Goal: Check status: Check status

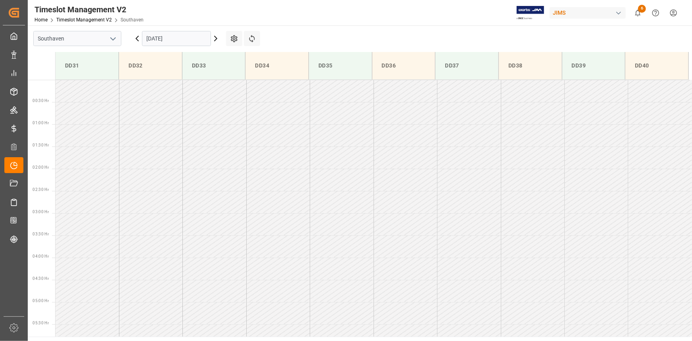
scroll to position [318, 0]
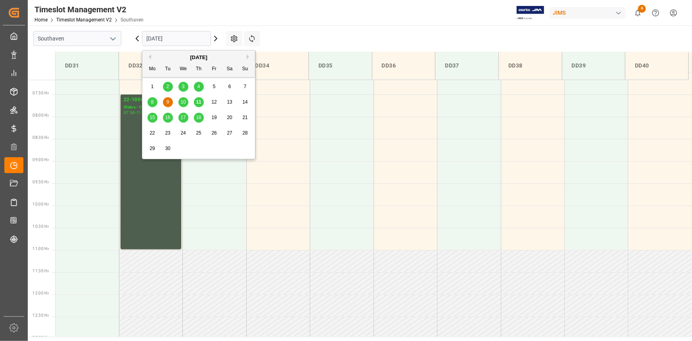
click at [199, 39] on input "[DATE]" at bounding box center [176, 38] width 69 height 15
click at [151, 118] on span "15" at bounding box center [151, 118] width 5 height 6
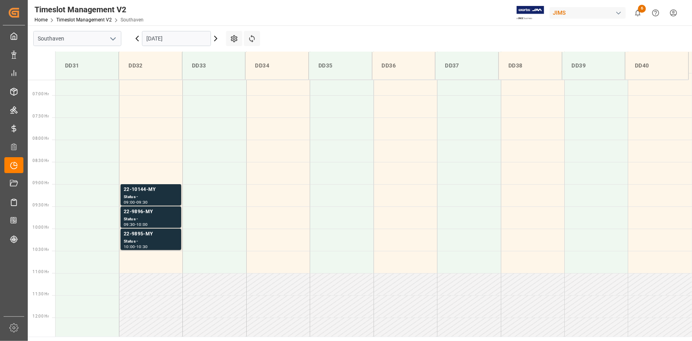
scroll to position [292, 0]
click at [163, 199] on div "Status -" at bounding box center [151, 200] width 54 height 7
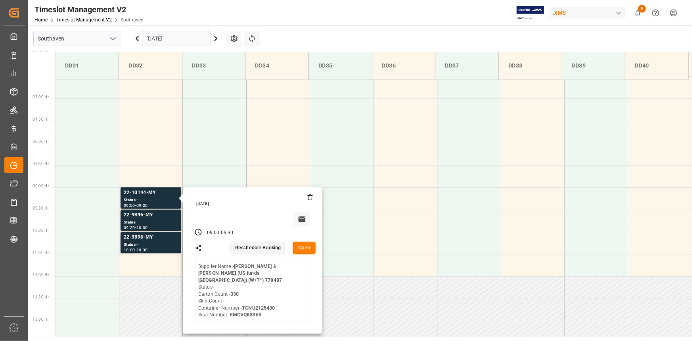
click at [160, 40] on input "15-09-2025" at bounding box center [176, 38] width 69 height 15
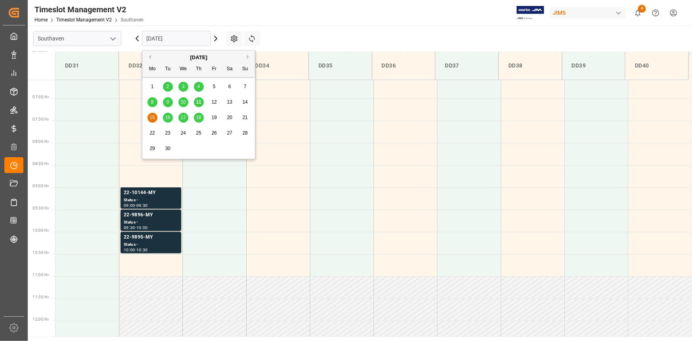
click at [167, 120] on div "16" at bounding box center [168, 118] width 10 height 10
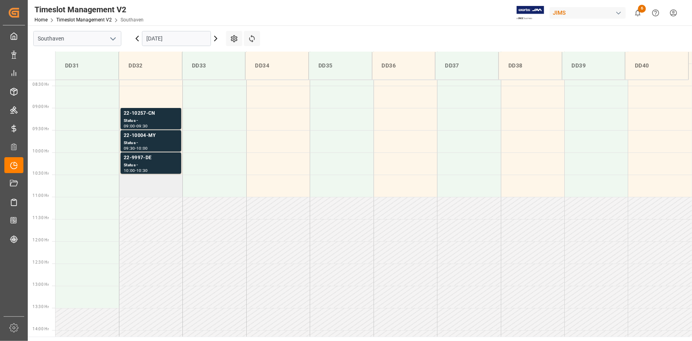
scroll to position [359, 0]
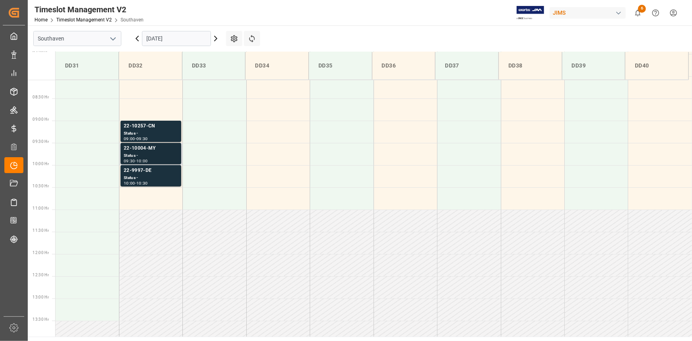
click at [155, 152] on div "Status -" at bounding box center [151, 155] width 54 height 7
click at [148, 133] on div "Status -" at bounding box center [151, 133] width 54 height 7
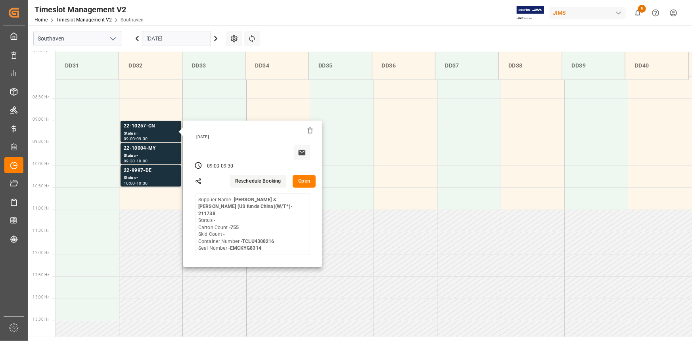
click at [164, 42] on input "16-09-2025" at bounding box center [176, 38] width 69 height 15
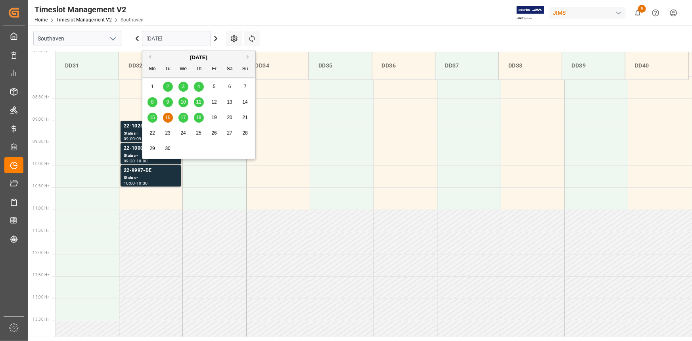
click at [183, 117] on span "17" at bounding box center [182, 118] width 5 height 6
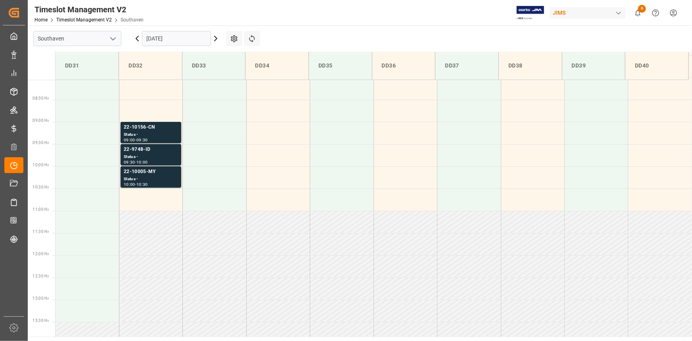
scroll to position [323, 0]
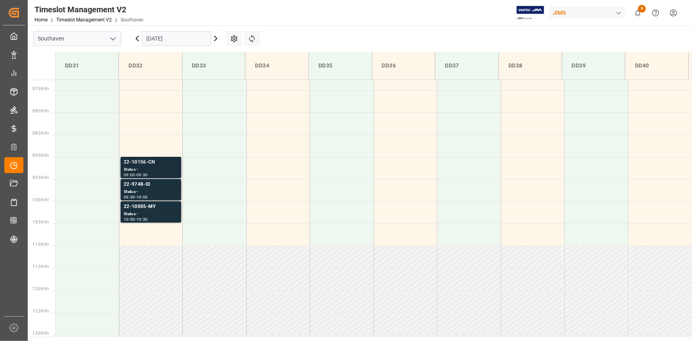
click at [156, 170] on div "Status -" at bounding box center [151, 169] width 54 height 7
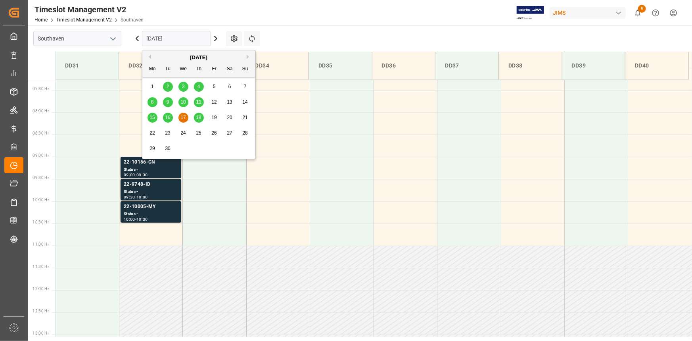
click at [171, 39] on input "17-09-2025" at bounding box center [176, 38] width 69 height 15
click at [199, 117] on span "18" at bounding box center [198, 118] width 5 height 6
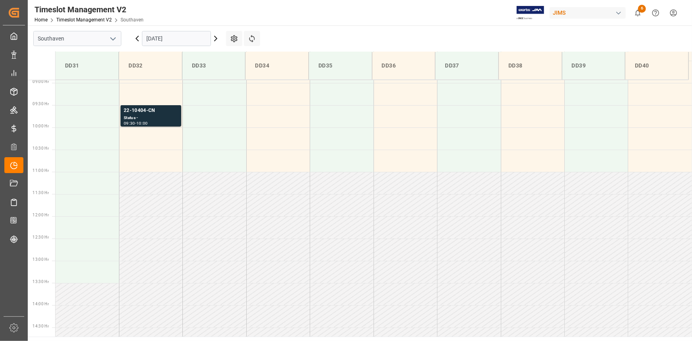
scroll to position [359, 0]
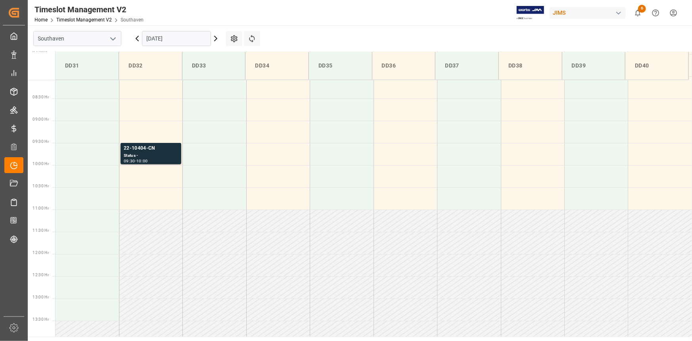
click at [165, 39] on input "18-09-2025" at bounding box center [176, 38] width 69 height 15
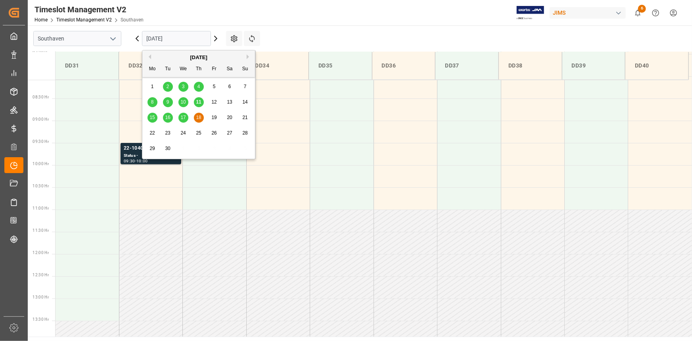
click at [186, 104] on div "10" at bounding box center [183, 103] width 10 height 10
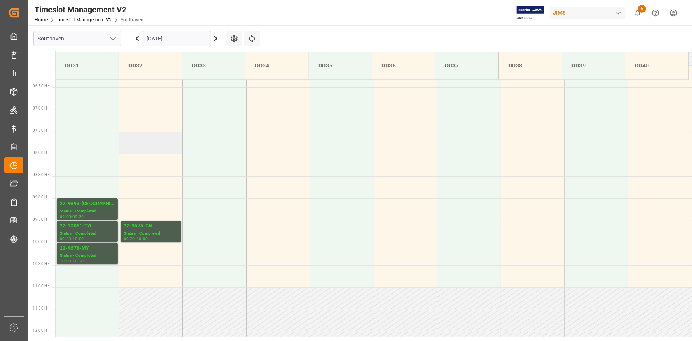
scroll to position [292, 0]
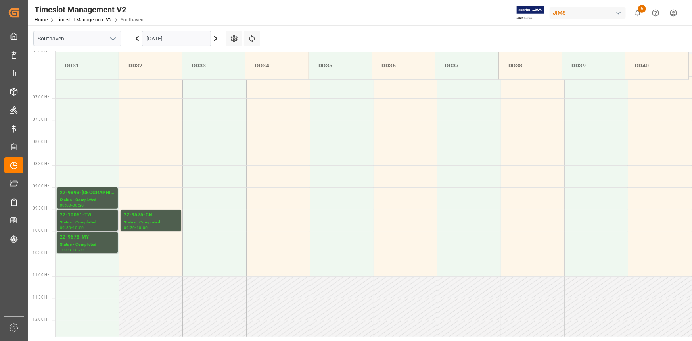
click at [91, 214] on div "22-10061-TW" at bounding box center [87, 215] width 55 height 8
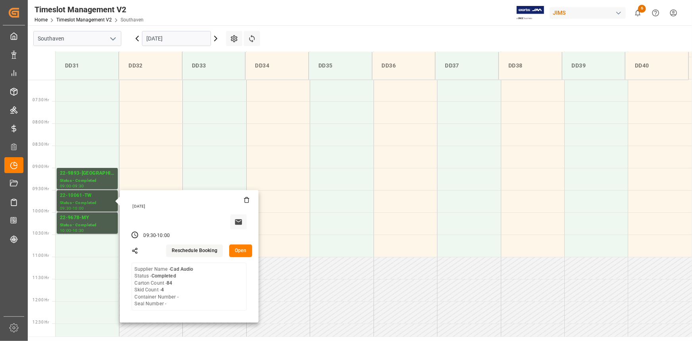
scroll to position [328, 0]
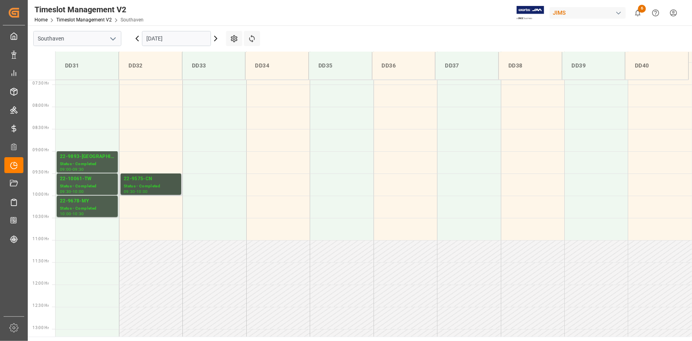
click at [142, 186] on div "Status - Completed" at bounding box center [151, 186] width 54 height 7
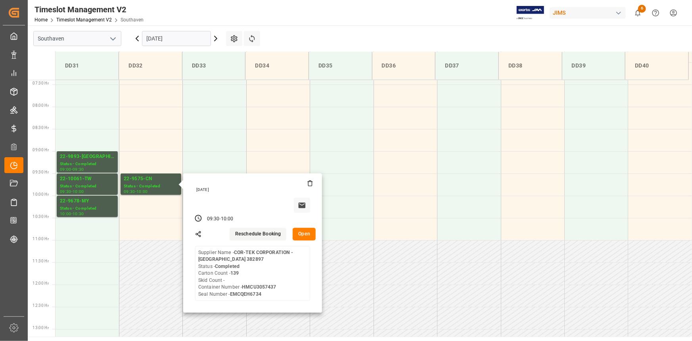
click at [165, 33] on input "[DATE]" at bounding box center [176, 38] width 69 height 15
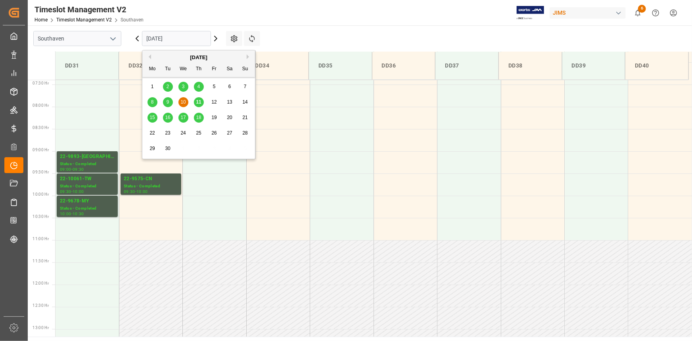
click at [202, 101] on div "11" at bounding box center [199, 103] width 10 height 10
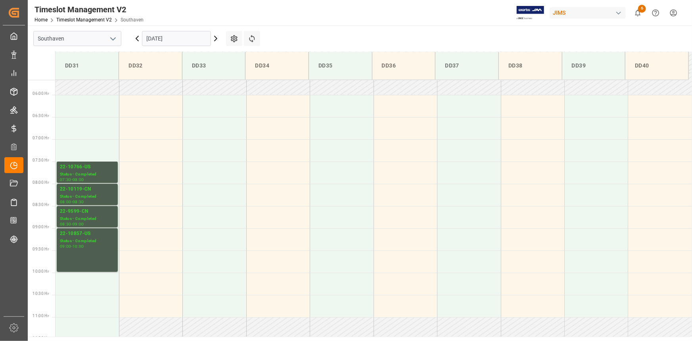
scroll to position [243, 0]
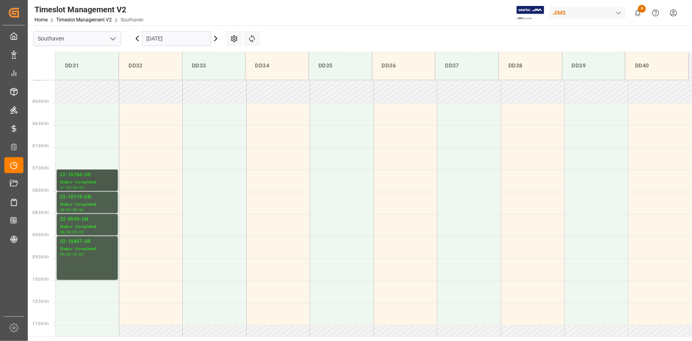
click at [94, 180] on div "Status - Completed" at bounding box center [87, 182] width 55 height 7
click at [90, 199] on div "22-10119-CN" at bounding box center [87, 197] width 55 height 8
click at [83, 202] on div "Status - Completed" at bounding box center [87, 204] width 55 height 7
click at [89, 242] on div "22-10857-US" at bounding box center [87, 242] width 55 height 8
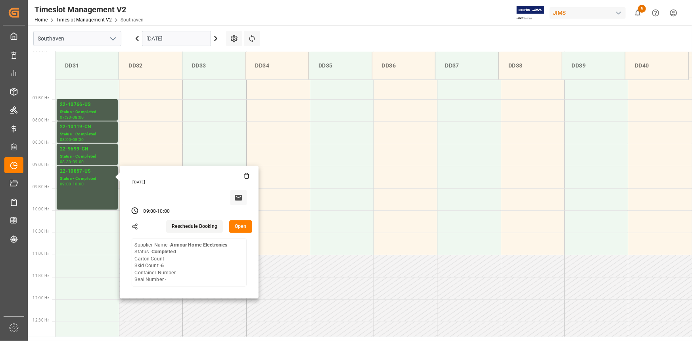
scroll to position [316, 0]
click at [169, 38] on input "[DATE]" at bounding box center [176, 38] width 69 height 15
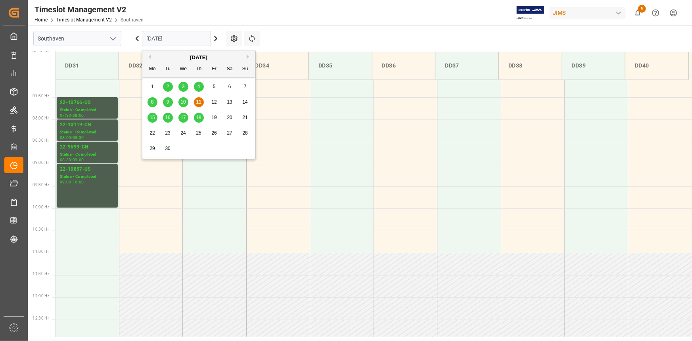
click at [154, 117] on span "15" at bounding box center [151, 118] width 5 height 6
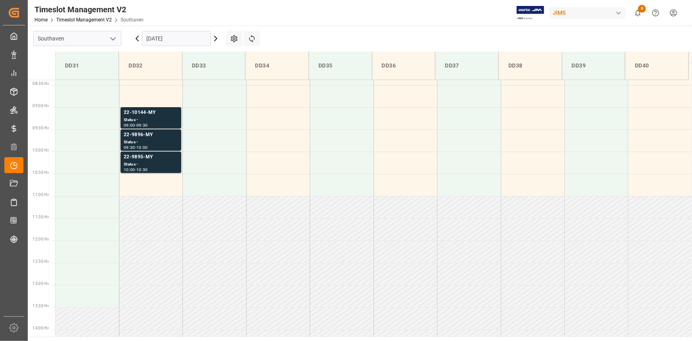
scroll to position [324, 0]
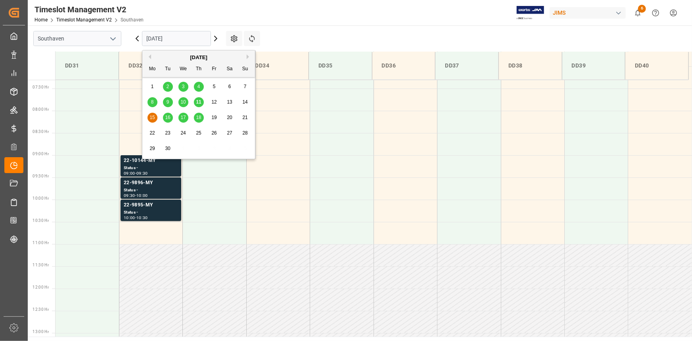
click at [165, 38] on input "15-09-2025" at bounding box center [176, 38] width 69 height 15
click at [167, 115] on span "16" at bounding box center [167, 118] width 5 height 6
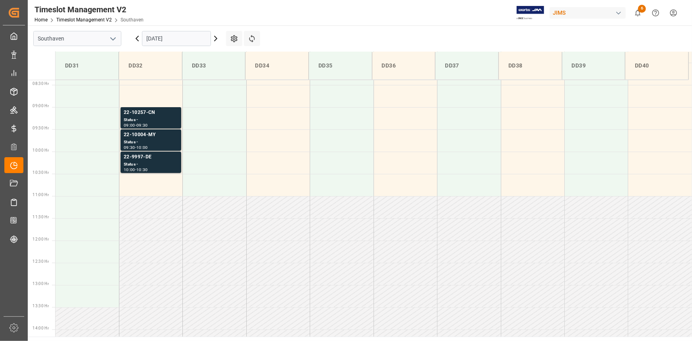
scroll to position [264, 0]
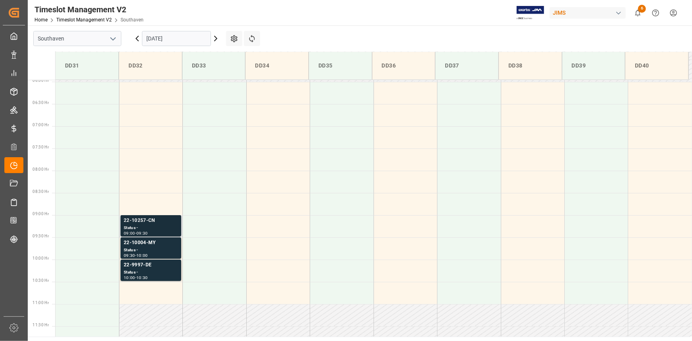
click at [159, 225] on div "Status -" at bounding box center [151, 227] width 54 height 7
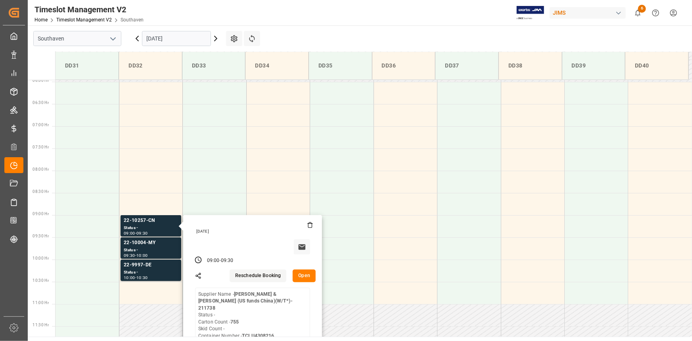
click at [174, 40] on input "16-09-2025" at bounding box center [176, 38] width 69 height 15
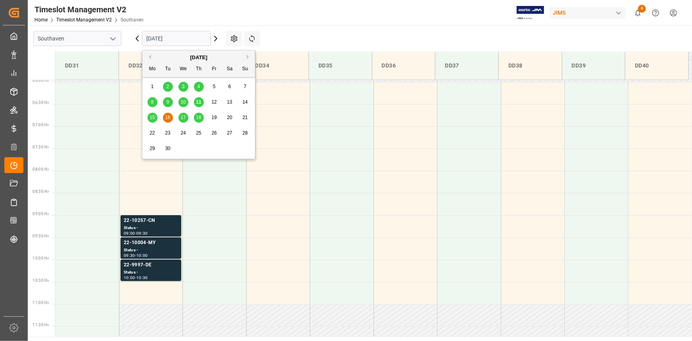
click at [183, 115] on span "17" at bounding box center [182, 118] width 5 height 6
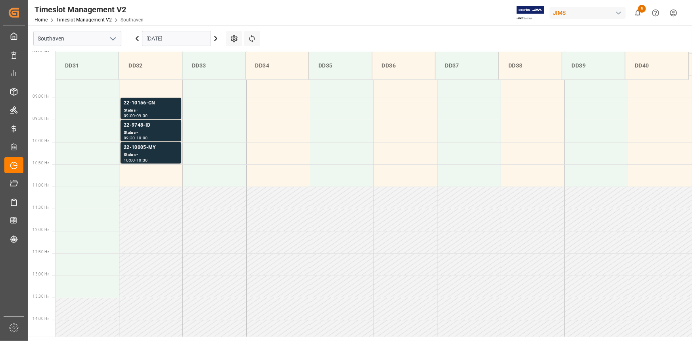
scroll to position [337, 0]
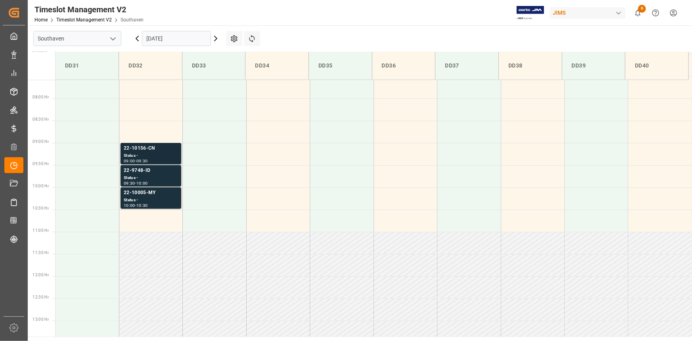
click at [150, 151] on div "22-10156-CN" at bounding box center [151, 148] width 54 height 8
click at [151, 174] on div "22-9748-ID" at bounding box center [151, 171] width 54 height 8
click at [155, 198] on div "Status -" at bounding box center [151, 200] width 54 height 7
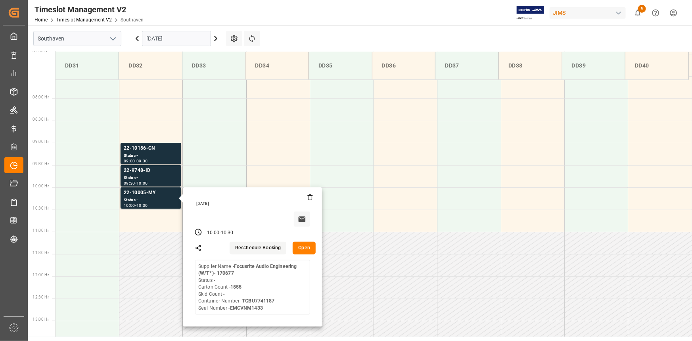
click at [178, 38] on input "17-09-2025" at bounding box center [176, 38] width 69 height 15
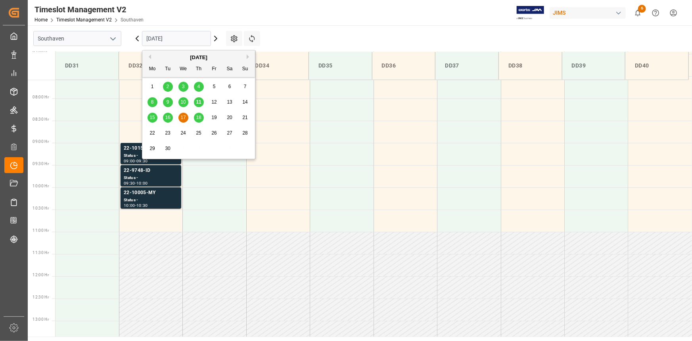
click at [199, 116] on span "18" at bounding box center [198, 118] width 5 height 6
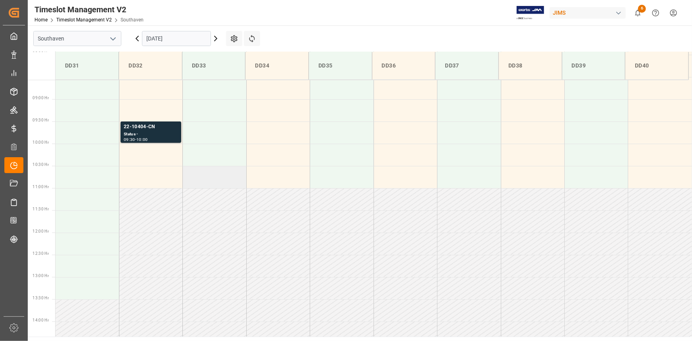
scroll to position [373, 0]
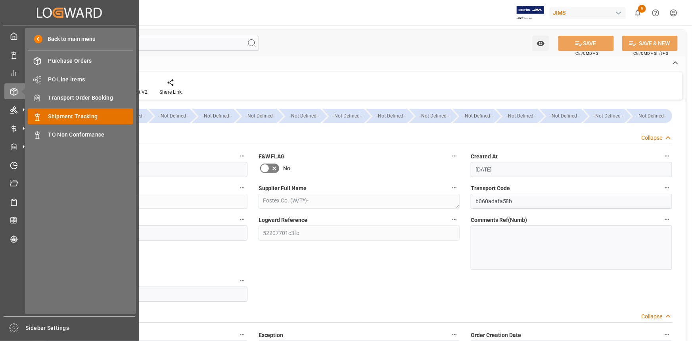
scroll to position [649, 0]
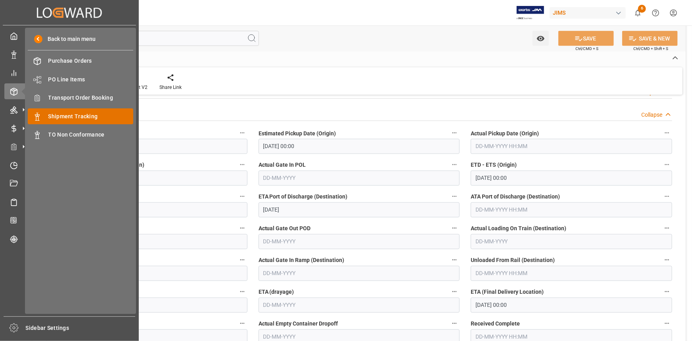
click at [79, 115] on span "Shipment Tracking" at bounding box center [90, 116] width 85 height 8
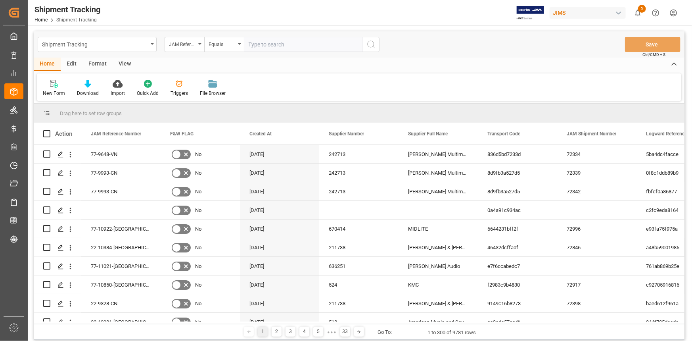
click at [261, 46] on input "text" at bounding box center [303, 44] width 119 height 15
type input "22-10404-CN"
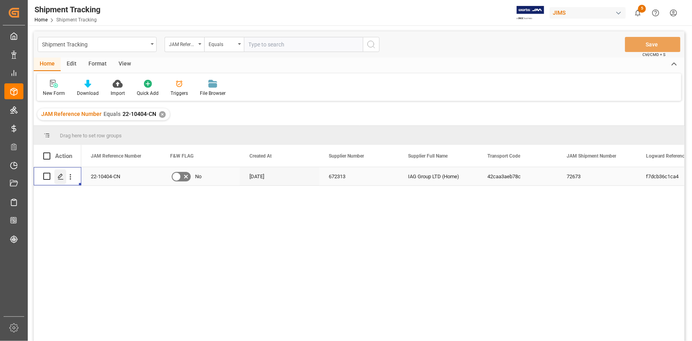
click at [61, 175] on icon "Press SPACE to select this row." at bounding box center [60, 176] width 6 height 6
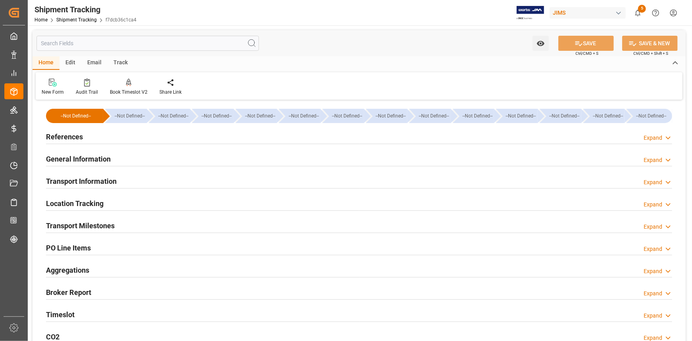
type input "[DATE] 00:00"
type input "[DATE]"
type input "[DATE] 00:00"
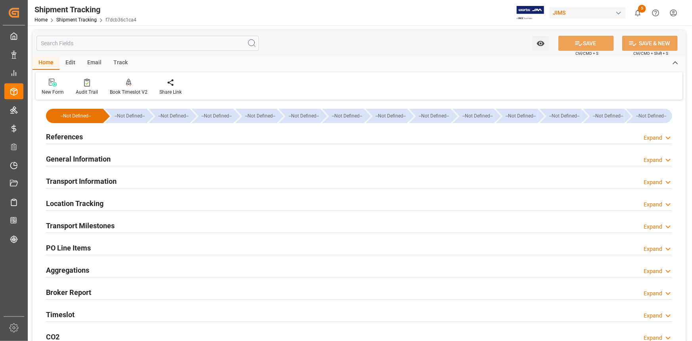
type input "[DATE] 19:00"
type input "[DATE]"
type input "[DATE] 06:00"
type input "[DATE]"
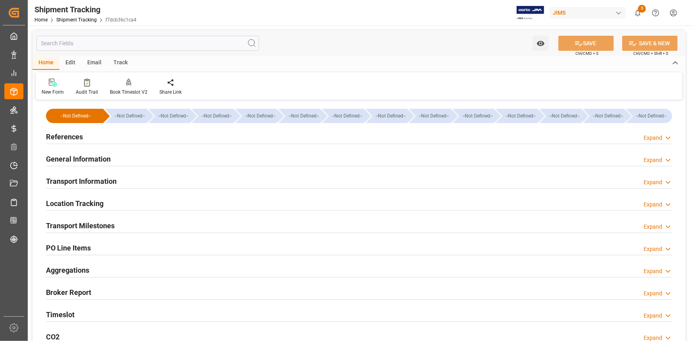
type input "[DATE]"
click at [153, 229] on div "Transport Milestones Expand" at bounding box center [359, 224] width 626 height 15
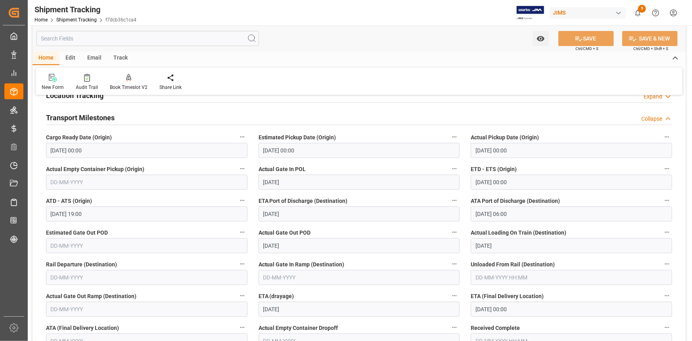
scroll to position [144, 0]
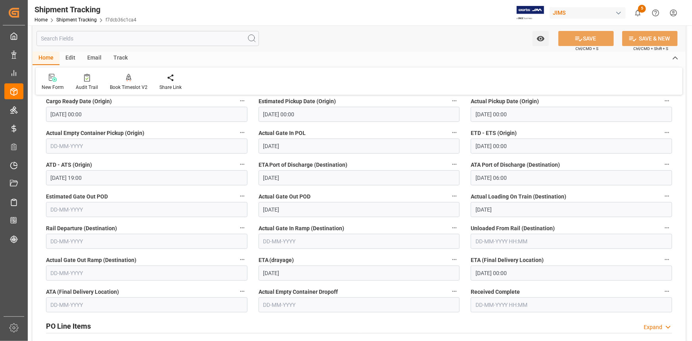
click at [507, 274] on input "[DATE] 00:00" at bounding box center [571, 272] width 201 height 15
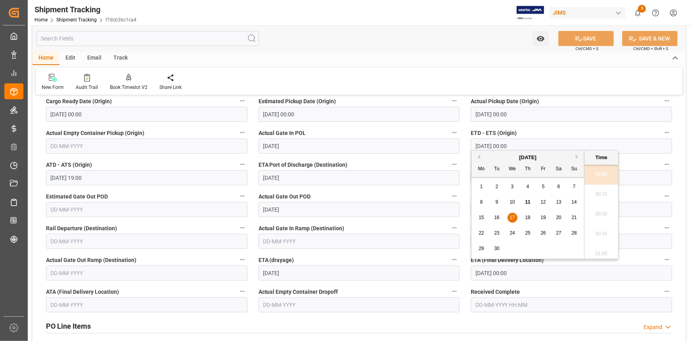
click at [529, 215] on span "18" at bounding box center [527, 218] width 5 height 6
type input "[DATE] 00:00"
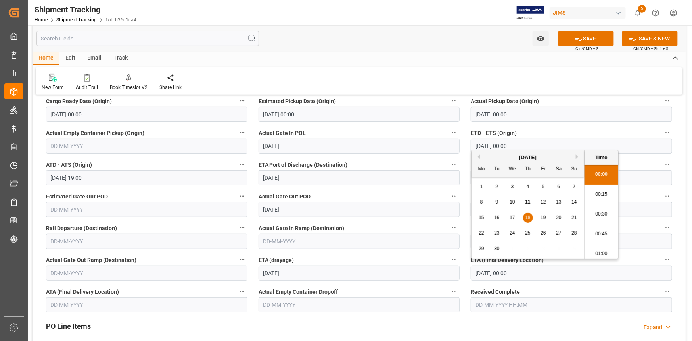
click at [554, 286] on label "Received Complete" at bounding box center [571, 291] width 201 height 11
click at [662, 286] on button "Received Complete" at bounding box center [667, 291] width 10 height 10
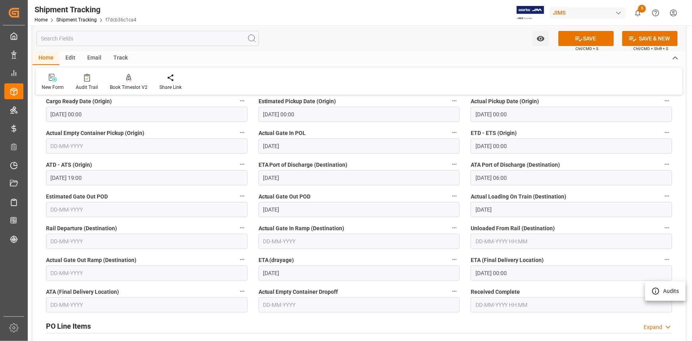
click at [586, 36] on div at bounding box center [346, 170] width 692 height 341
click at [587, 38] on button "SAVE" at bounding box center [586, 38] width 56 height 15
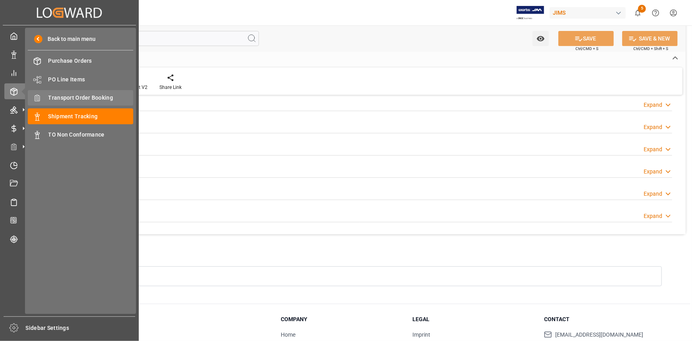
click at [79, 99] on span "Transport Order Booking" at bounding box center [90, 98] width 85 height 8
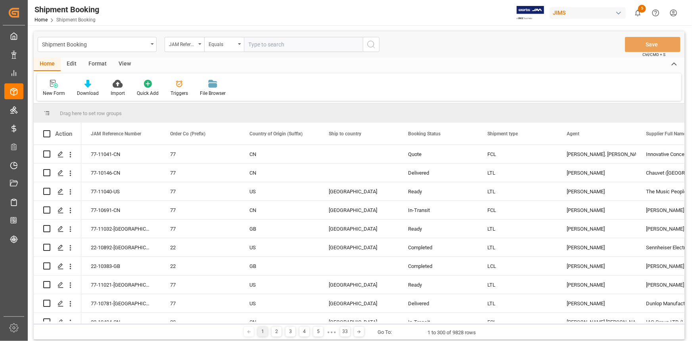
click at [263, 46] on input "text" at bounding box center [303, 44] width 119 height 15
type input "22-10766-US"
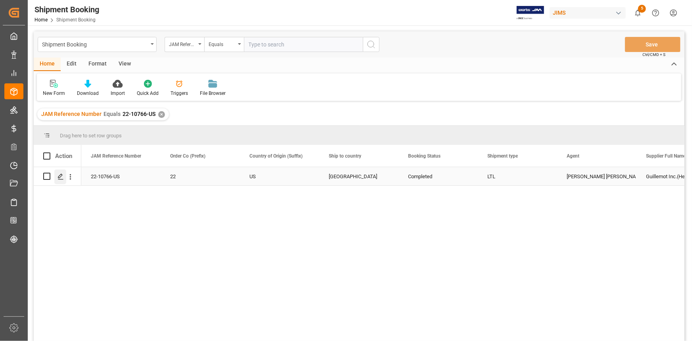
click at [59, 177] on icon "Press SPACE to select this row." at bounding box center [60, 176] width 6 height 6
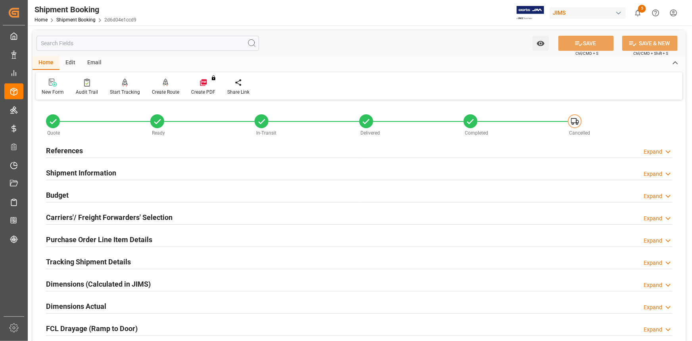
click at [140, 169] on div "Shipment Information Expand" at bounding box center [359, 172] width 626 height 15
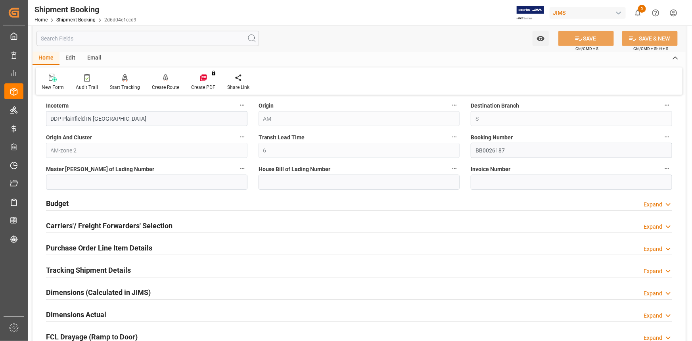
scroll to position [324, 0]
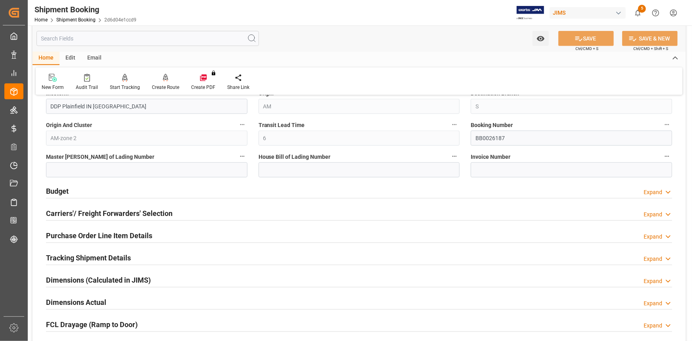
click at [175, 236] on div "Purchase Order Line Item Details Expand" at bounding box center [359, 234] width 626 height 15
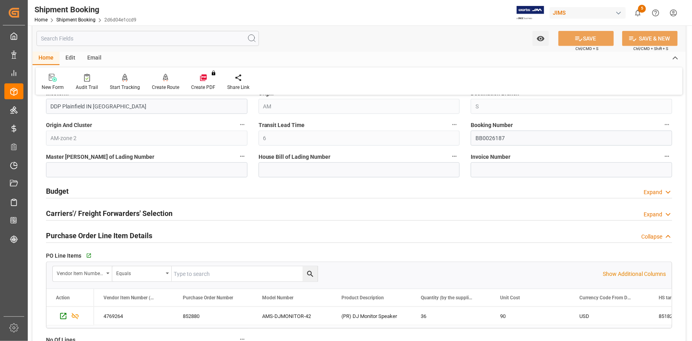
click at [180, 234] on div "Purchase Order Line Item Details Collapse" at bounding box center [359, 234] width 626 height 15
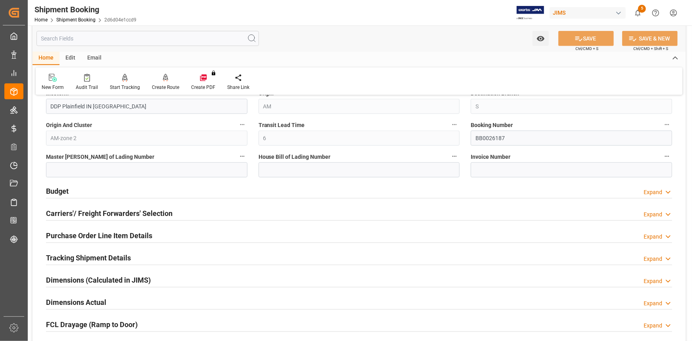
click at [159, 250] on div "Tracking Shipment Details Expand" at bounding box center [359, 256] width 626 height 15
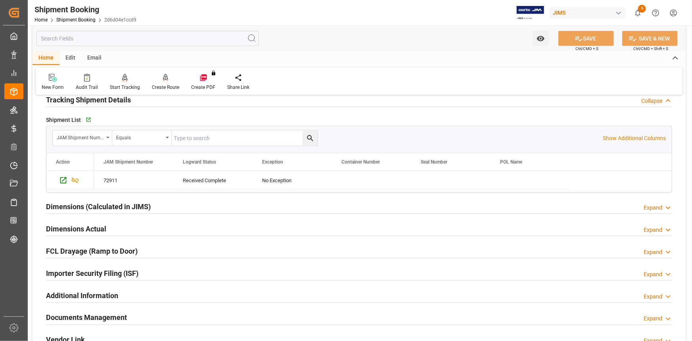
scroll to position [504, 0]
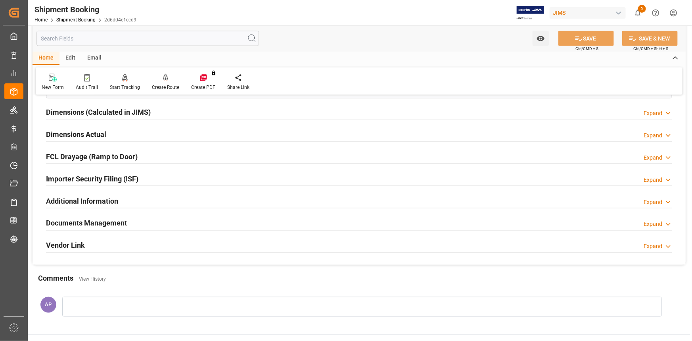
click at [156, 225] on div "Documents Management Expand" at bounding box center [359, 222] width 626 height 15
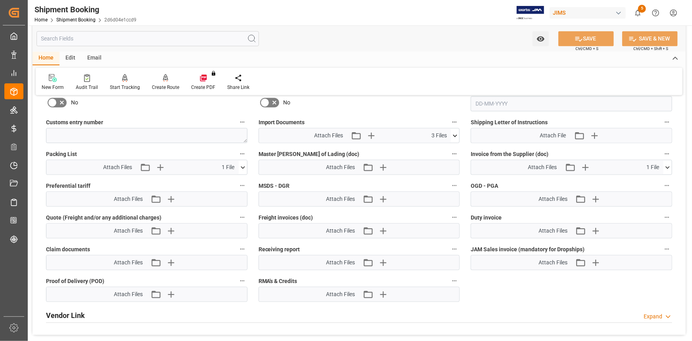
scroll to position [829, 0]
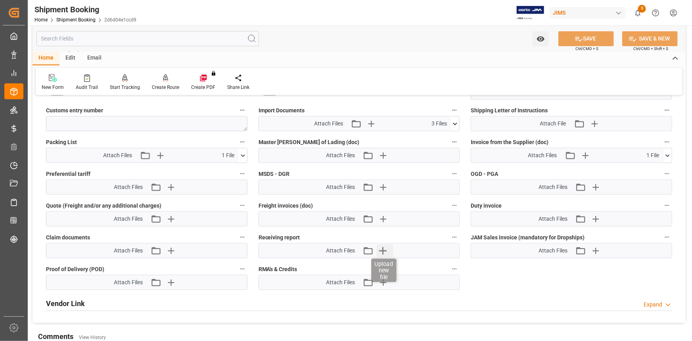
click at [385, 247] on icon "button" at bounding box center [383, 250] width 13 height 13
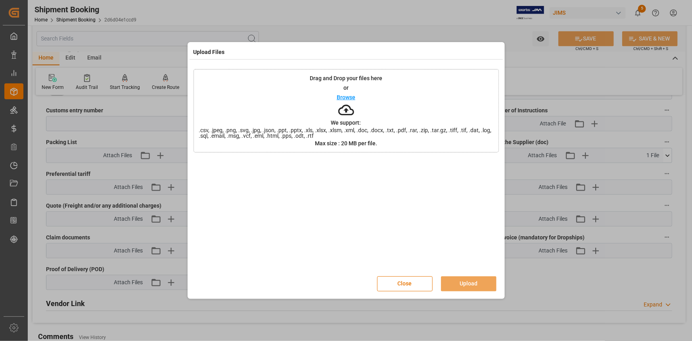
click at [346, 92] on div "Browse" at bounding box center [346, 97] width 19 height 10
click at [479, 281] on button "Upload" at bounding box center [469, 283] width 56 height 15
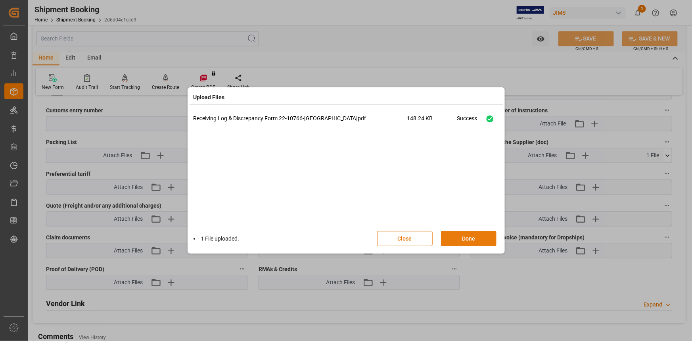
click at [466, 234] on button "Done" at bounding box center [469, 238] width 56 height 15
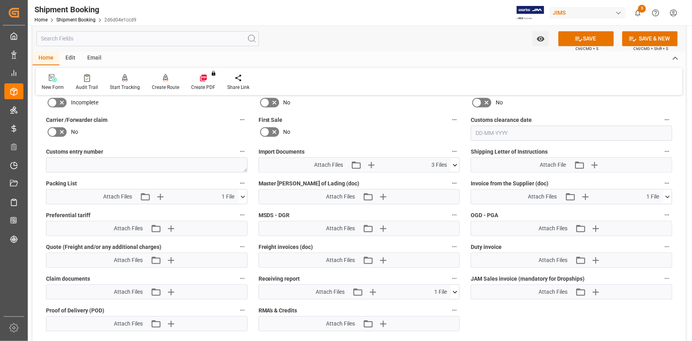
scroll to position [757, 0]
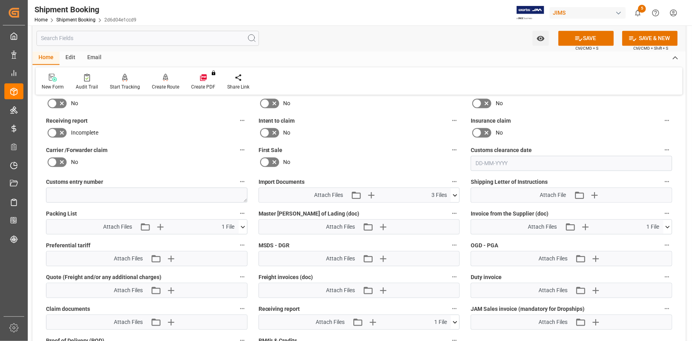
click at [61, 130] on icon at bounding box center [62, 133] width 10 height 10
click at [0, 0] on input "checkbox" at bounding box center [0, 0] width 0 height 0
click at [585, 37] on button "SAVE" at bounding box center [586, 38] width 56 height 15
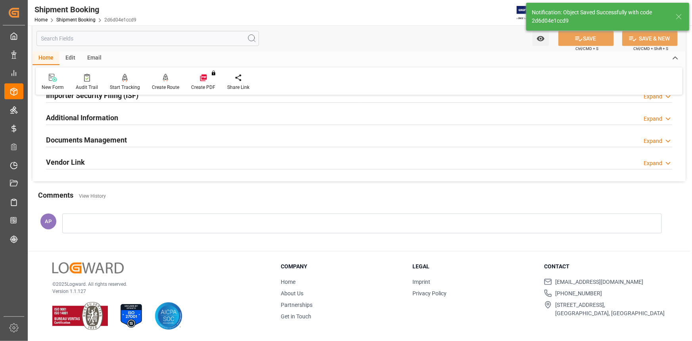
scroll to position [254, 0]
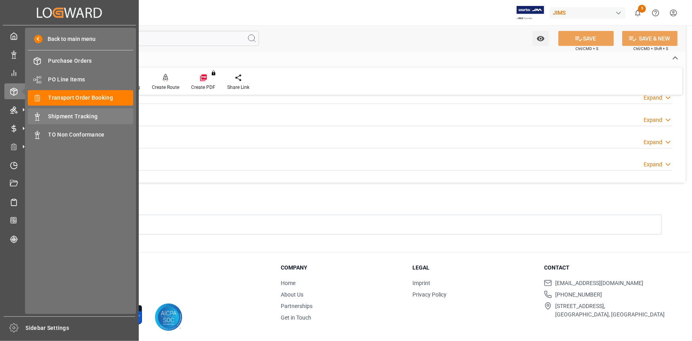
click at [74, 115] on span "Shipment Tracking" at bounding box center [90, 116] width 85 height 8
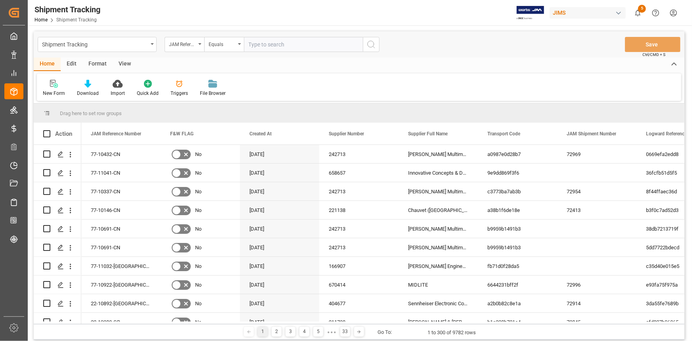
click at [258, 41] on input "text" at bounding box center [303, 44] width 119 height 15
type input "22-10119-CN"
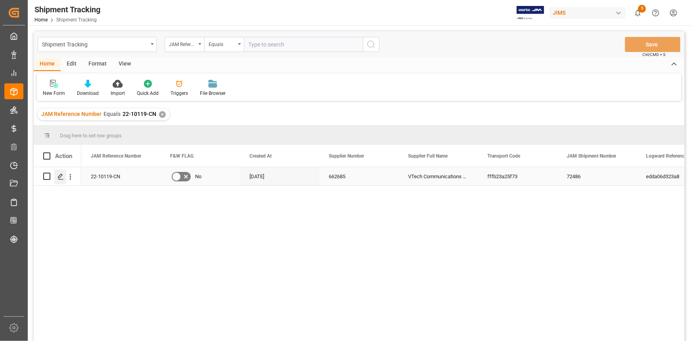
click at [60, 176] on icon "Press SPACE to select this row." at bounding box center [60, 176] width 6 height 6
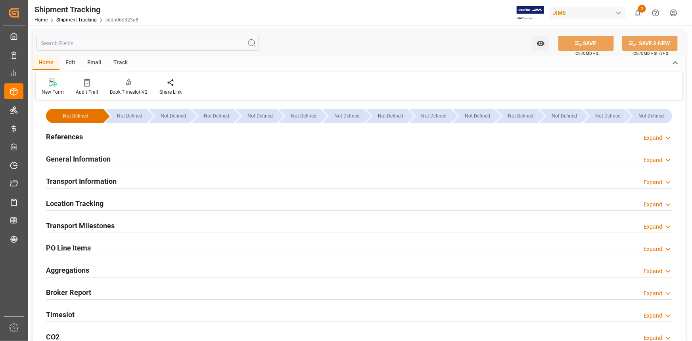
type input "[DATE]"
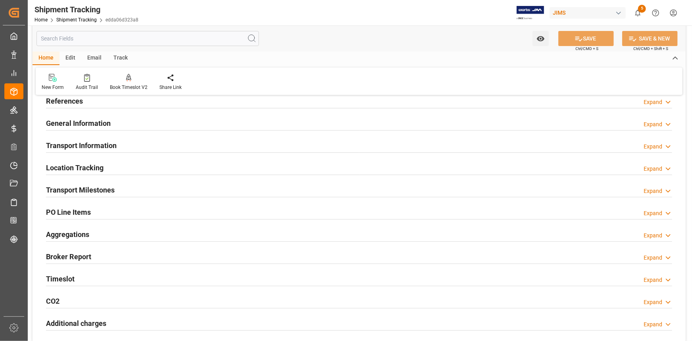
click at [163, 192] on div "Transport Milestones Expand" at bounding box center [359, 189] width 626 height 15
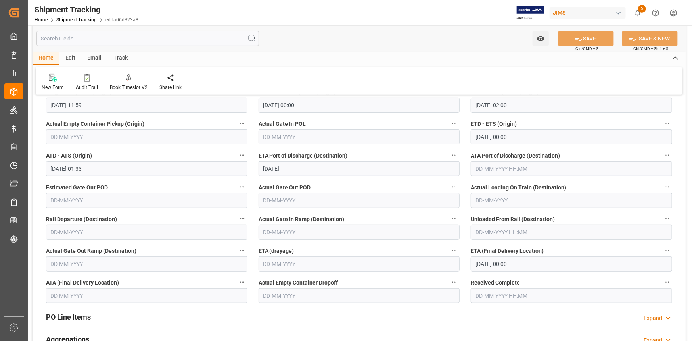
scroll to position [180, 0]
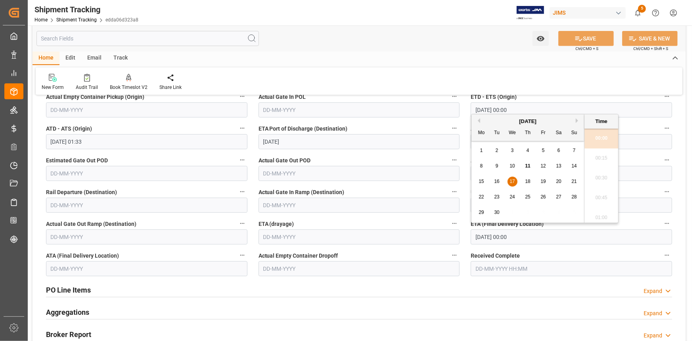
click at [505, 238] on input "[DATE] 00:00" at bounding box center [571, 236] width 201 height 15
click at [529, 164] on span "11" at bounding box center [527, 166] width 5 height 6
type input "[DATE] 00:00"
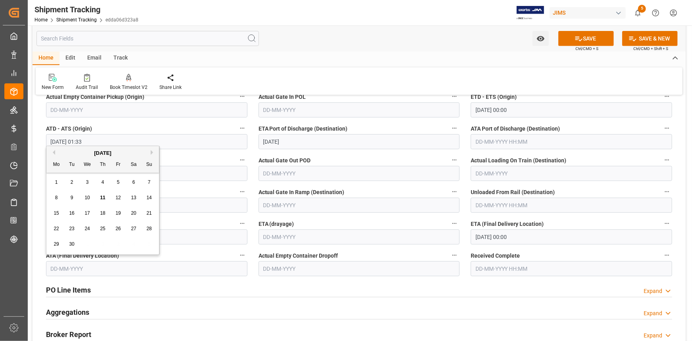
click at [116, 267] on input "text" at bounding box center [146, 268] width 201 height 15
click at [102, 197] on span "11" at bounding box center [102, 198] width 5 height 6
type input "[DATE]"
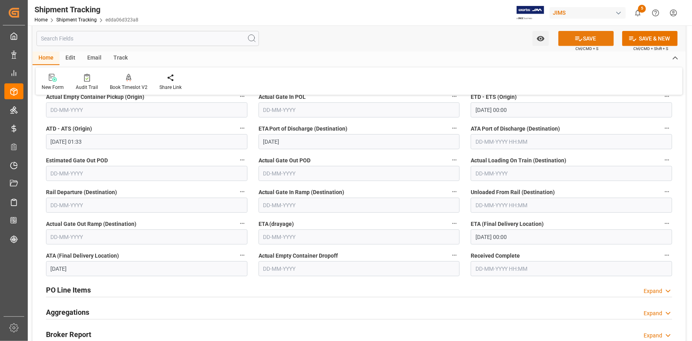
click at [587, 36] on button "SAVE" at bounding box center [586, 38] width 56 height 15
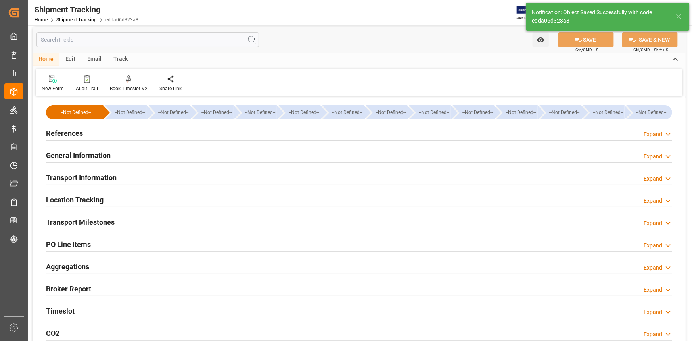
scroll to position [0, 0]
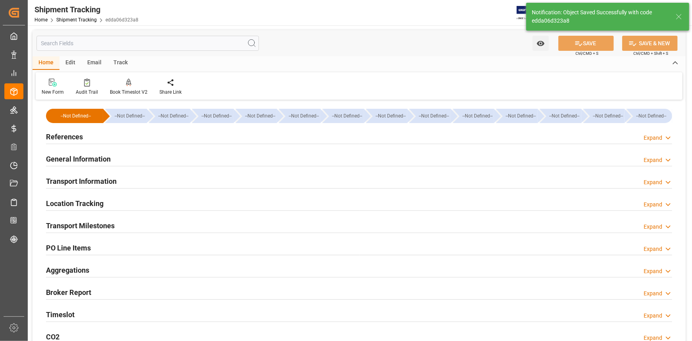
click at [94, 136] on div "References Expand" at bounding box center [359, 135] width 626 height 15
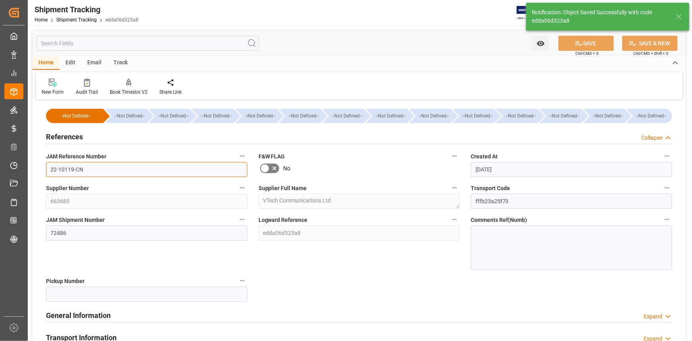
drag, startPoint x: 91, startPoint y: 173, endPoint x: 43, endPoint y: 170, distance: 48.1
click at [43, 170] on div "JAM Reference Number 22-10119-CN" at bounding box center [146, 164] width 213 height 32
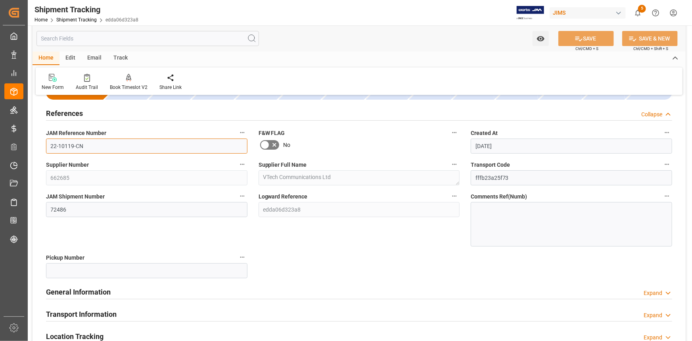
scroll to position [36, 0]
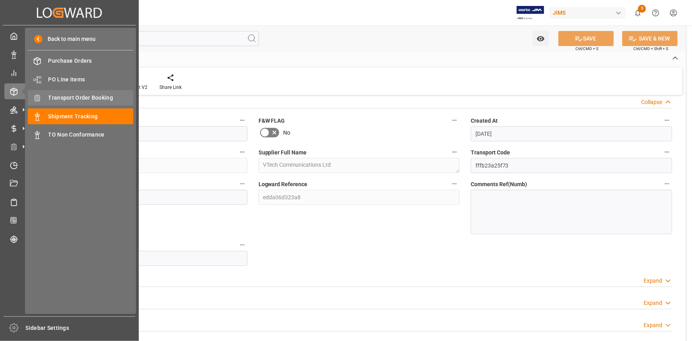
click at [83, 99] on span "Transport Order Booking" at bounding box center [90, 98] width 85 height 8
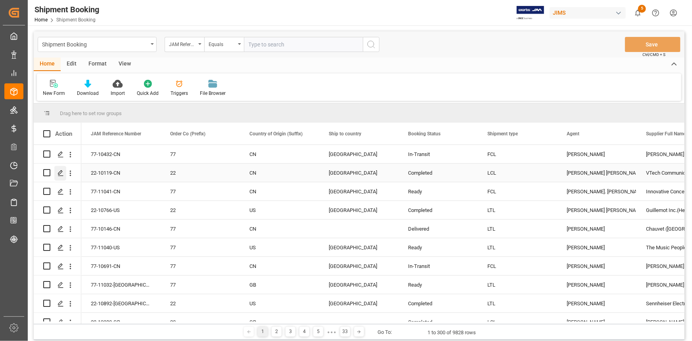
click at [60, 172] on icon "Press SPACE to select this row." at bounding box center [60, 173] width 6 height 6
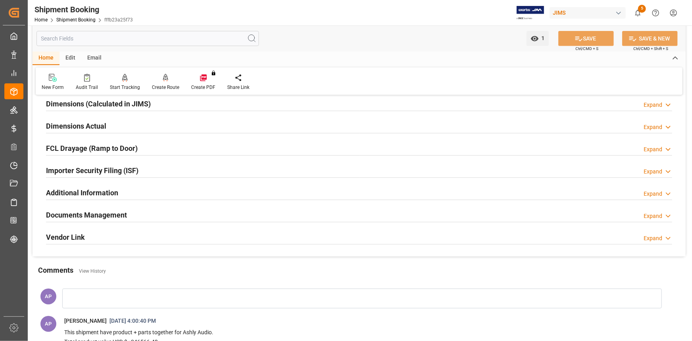
click at [186, 213] on div "Documents Management Expand" at bounding box center [359, 214] width 626 height 15
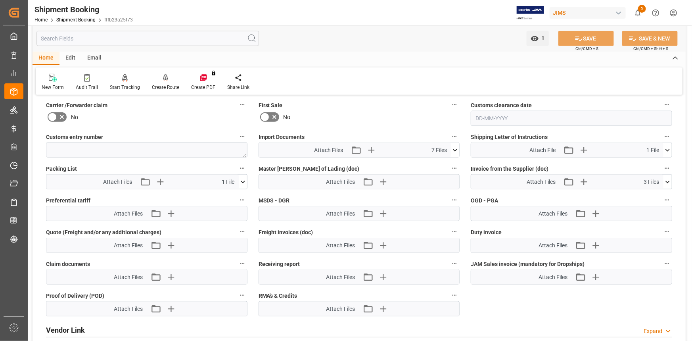
scroll to position [432, 0]
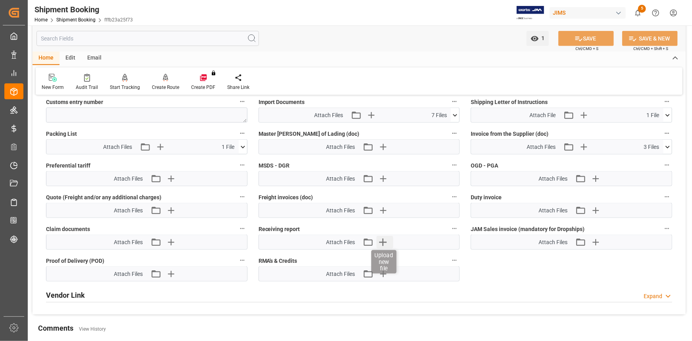
click at [383, 238] on icon "button" at bounding box center [383, 242] width 8 height 8
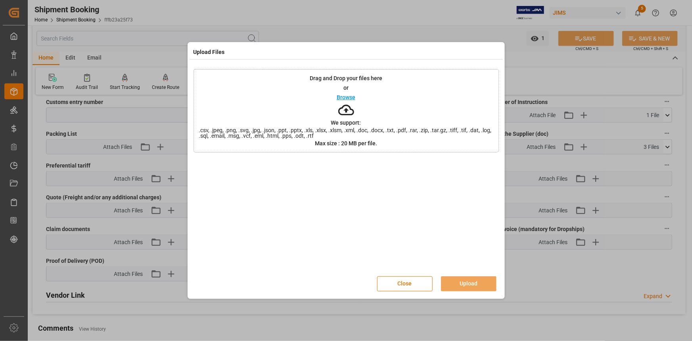
click at [346, 96] on p "Browse" at bounding box center [346, 97] width 19 height 6
click at [465, 282] on button "Upload" at bounding box center [469, 283] width 56 height 15
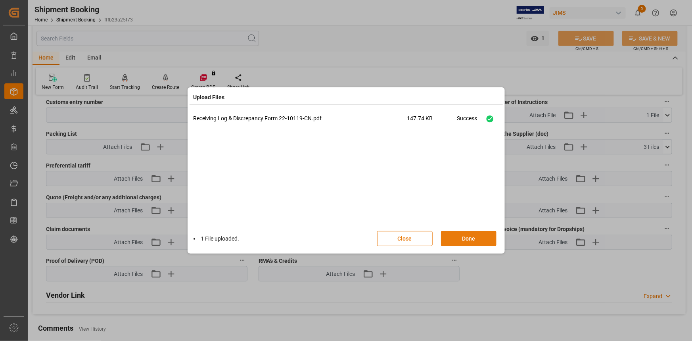
click at [466, 235] on button "Done" at bounding box center [469, 238] width 56 height 15
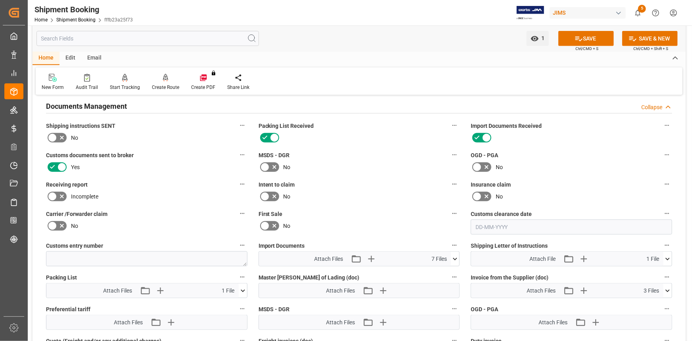
scroll to position [288, 0]
click at [61, 194] on icon at bounding box center [62, 197] width 10 height 10
click at [0, 0] on input "checkbox" at bounding box center [0, 0] width 0 height 0
click at [576, 40] on icon at bounding box center [579, 38] width 8 height 8
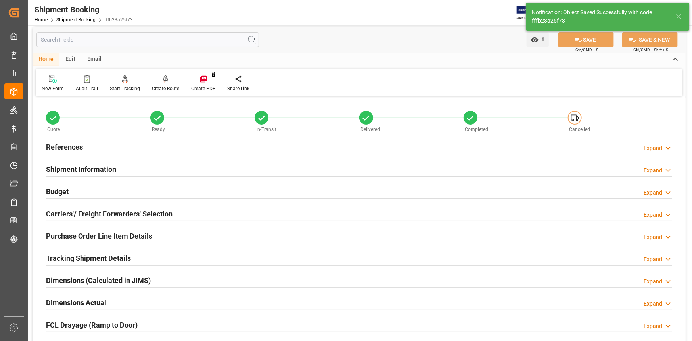
scroll to position [0, 0]
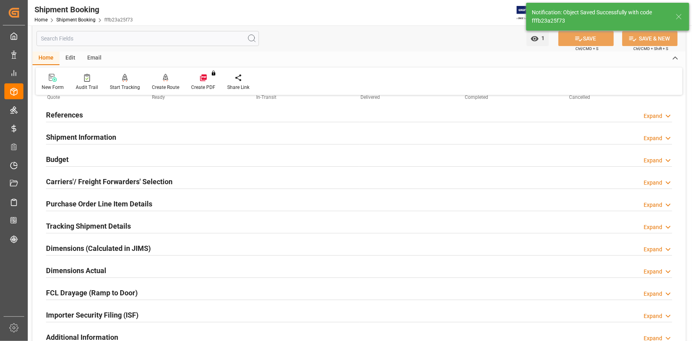
drag, startPoint x: 172, startPoint y: 219, endPoint x: 179, endPoint y: 221, distance: 7.1
click at [172, 220] on div "Tracking Shipment Details Expand" at bounding box center [359, 225] width 626 height 15
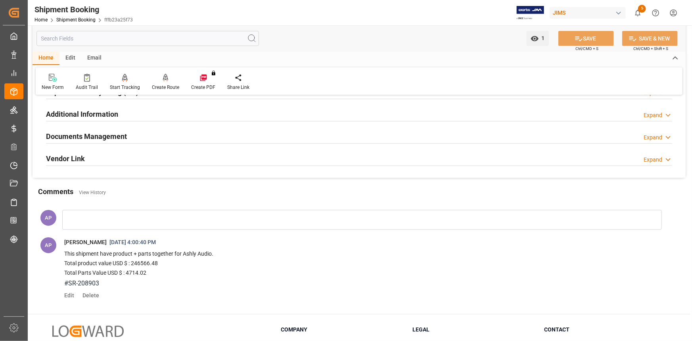
scroll to position [360, 0]
